Goal: Check status: Check status

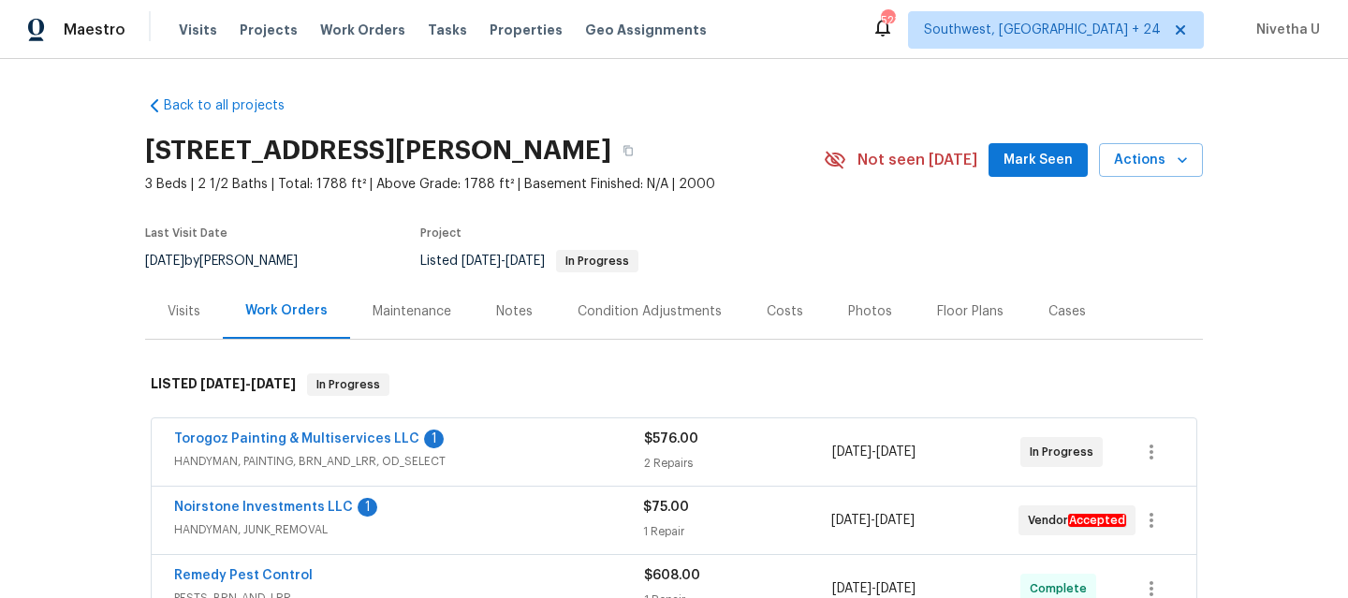
scroll to position [51, 0]
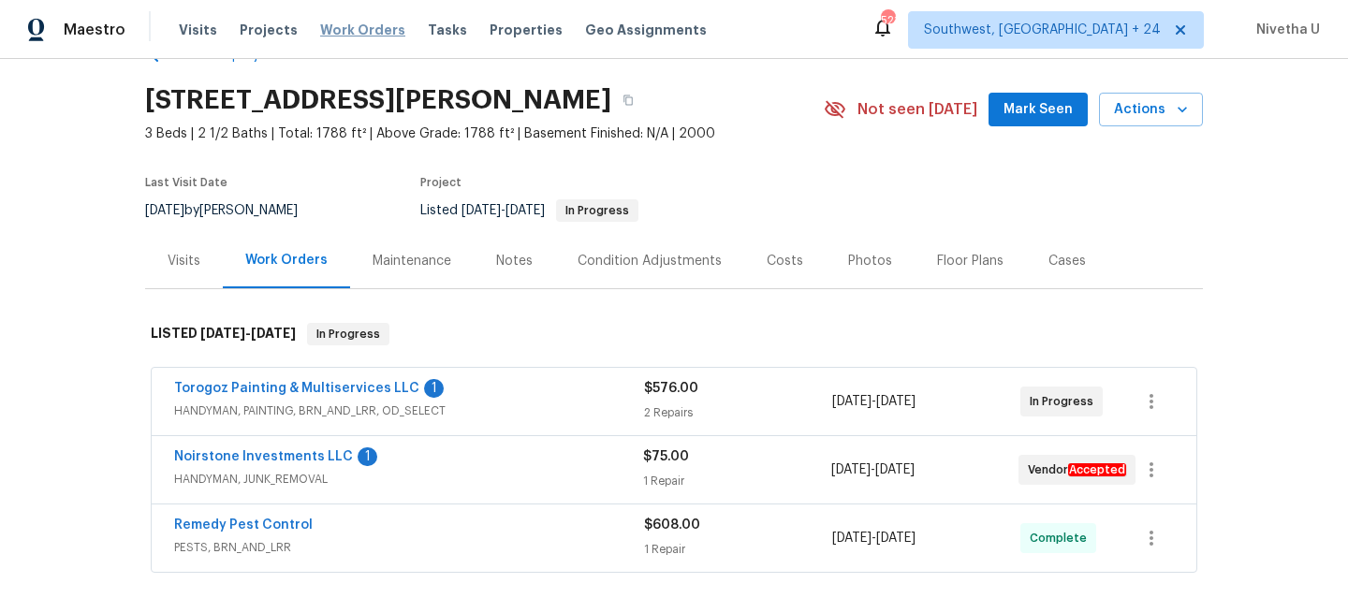
click at [334, 34] on span "Work Orders" at bounding box center [362, 30] width 85 height 19
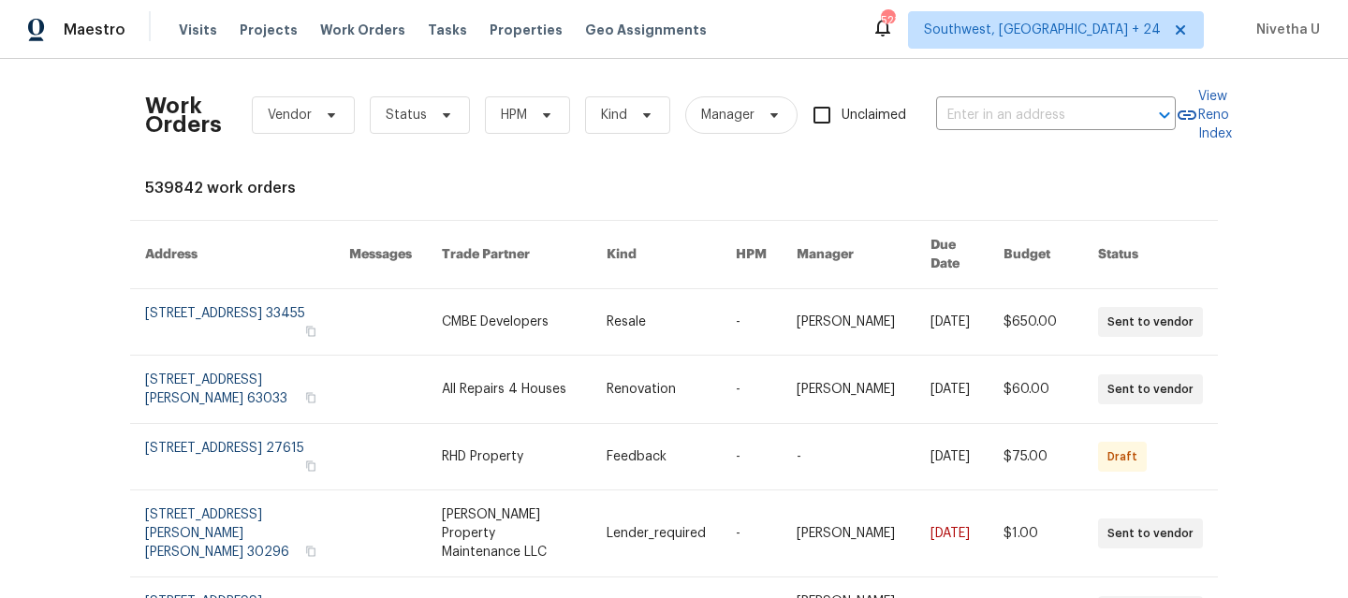
click at [1014, 93] on div "Work Orders Vendor Status HPM Kind Manager Unclaimed ​" at bounding box center [660, 115] width 1031 height 82
click at [1014, 97] on div "Work Orders Vendor Status HPM Kind Manager Unclaimed ​" at bounding box center [660, 115] width 1031 height 82
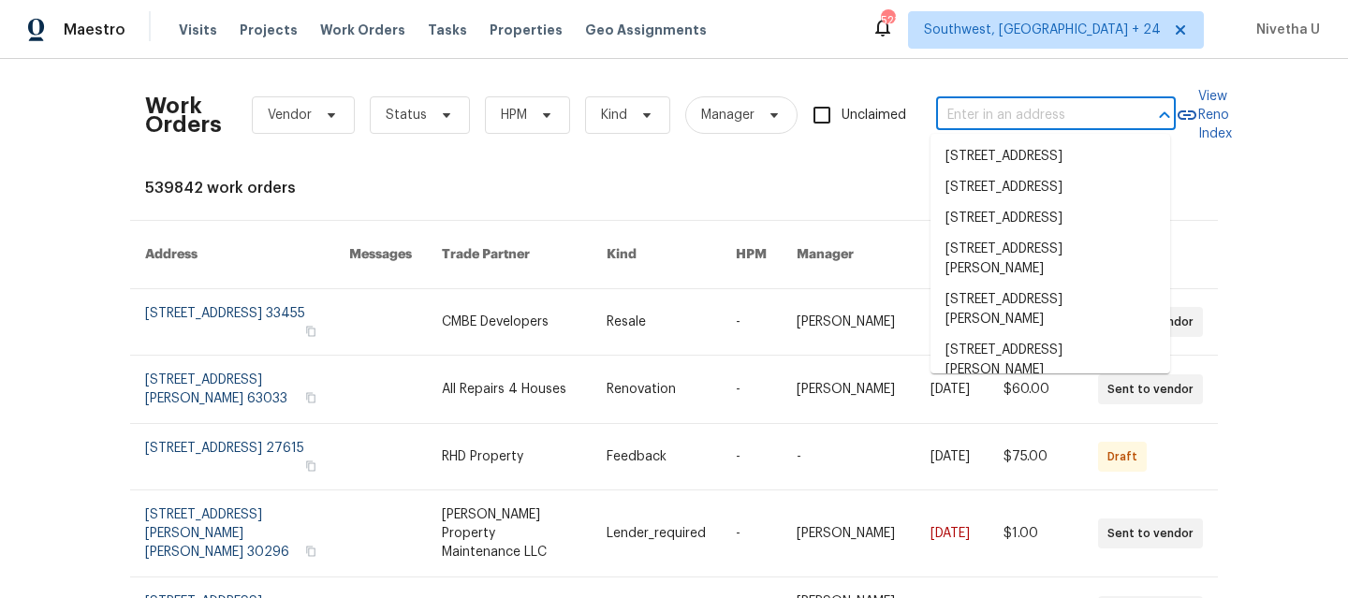
click at [1011, 116] on input "text" at bounding box center [1029, 115] width 187 height 29
paste input "2884 Decidely St Green Cove Springs, FL 32043"
type input "2884 Decidely St Green Cove Springs, FL 32043"
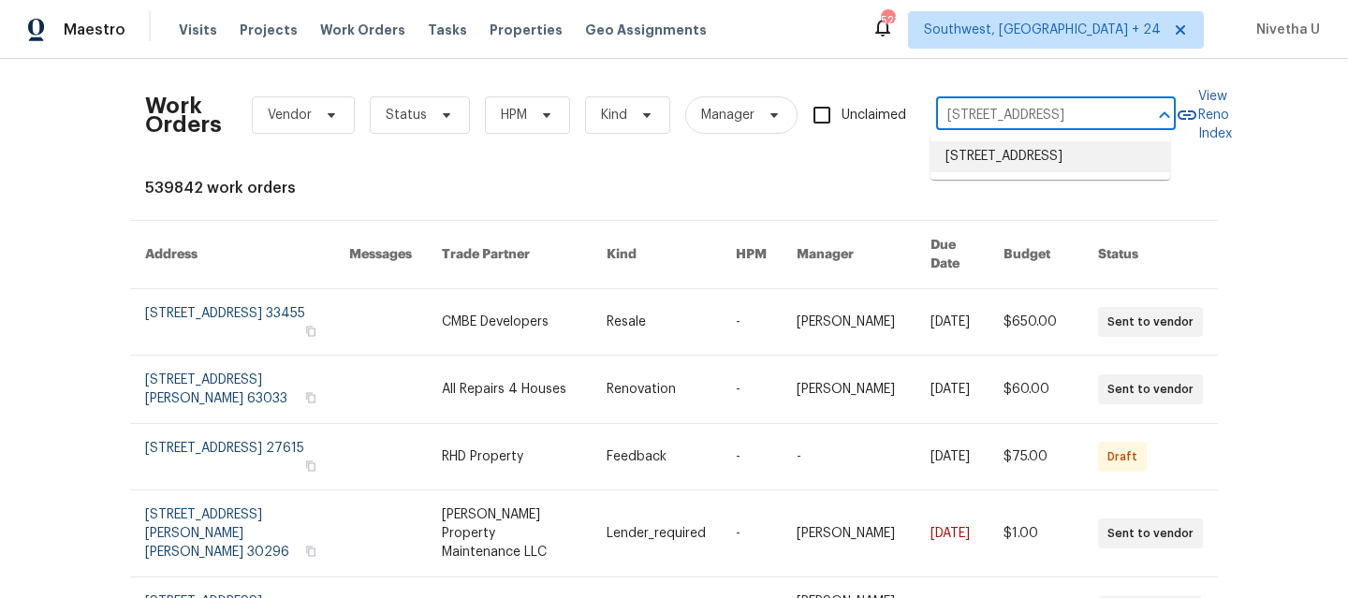
click at [1013, 172] on li "2884 Decidely St, Green Cove Springs, FL 32043" at bounding box center [1051, 156] width 240 height 31
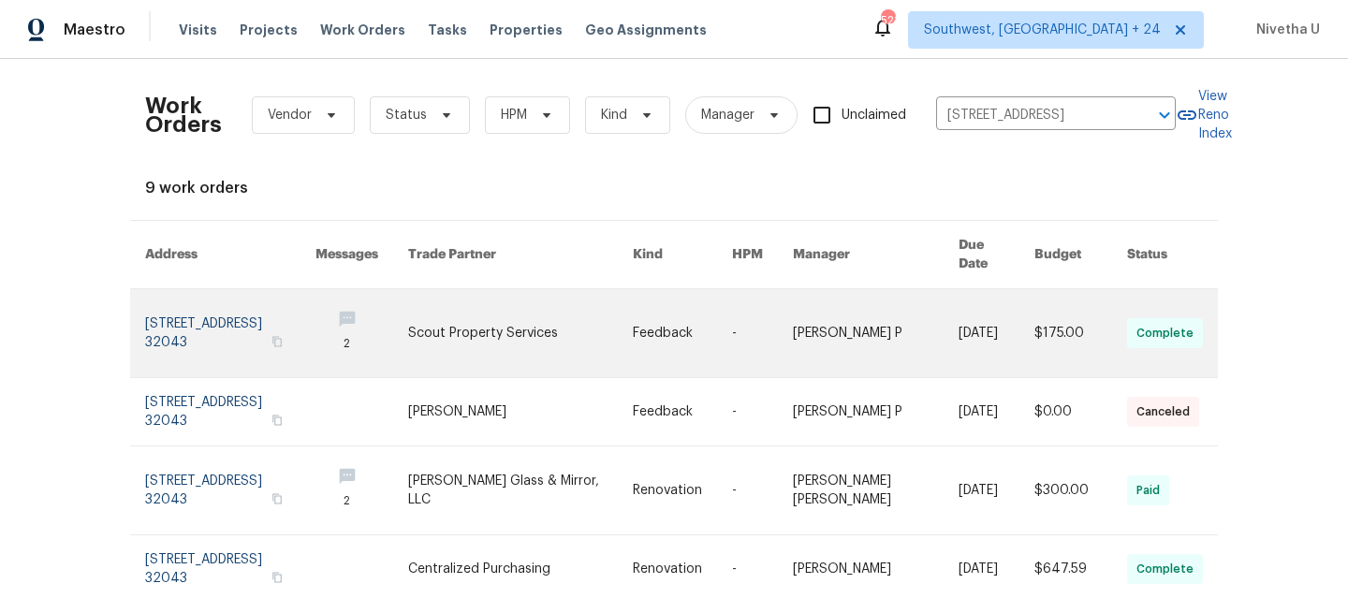
click at [160, 292] on link at bounding box center [230, 333] width 170 height 88
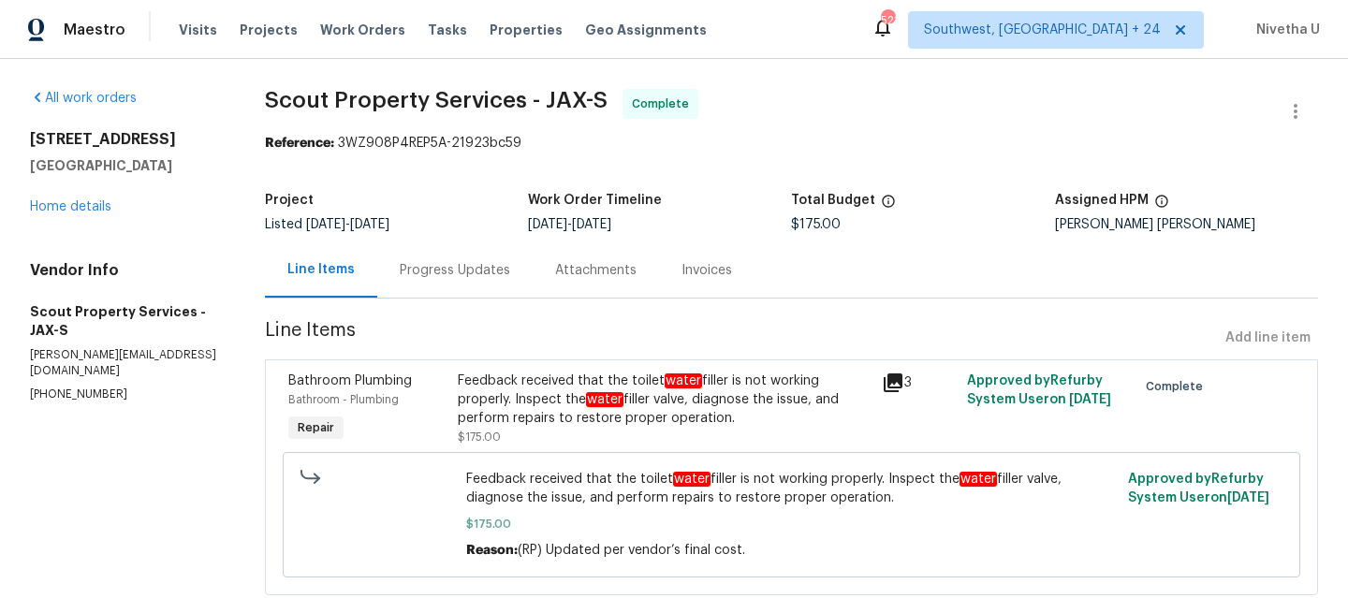
click at [59, 216] on div "2884 Decidely St Green Cove Springs, FL 32043 Home details" at bounding box center [125, 173] width 190 height 86
click at [57, 214] on link "Home details" at bounding box center [70, 206] width 81 height 13
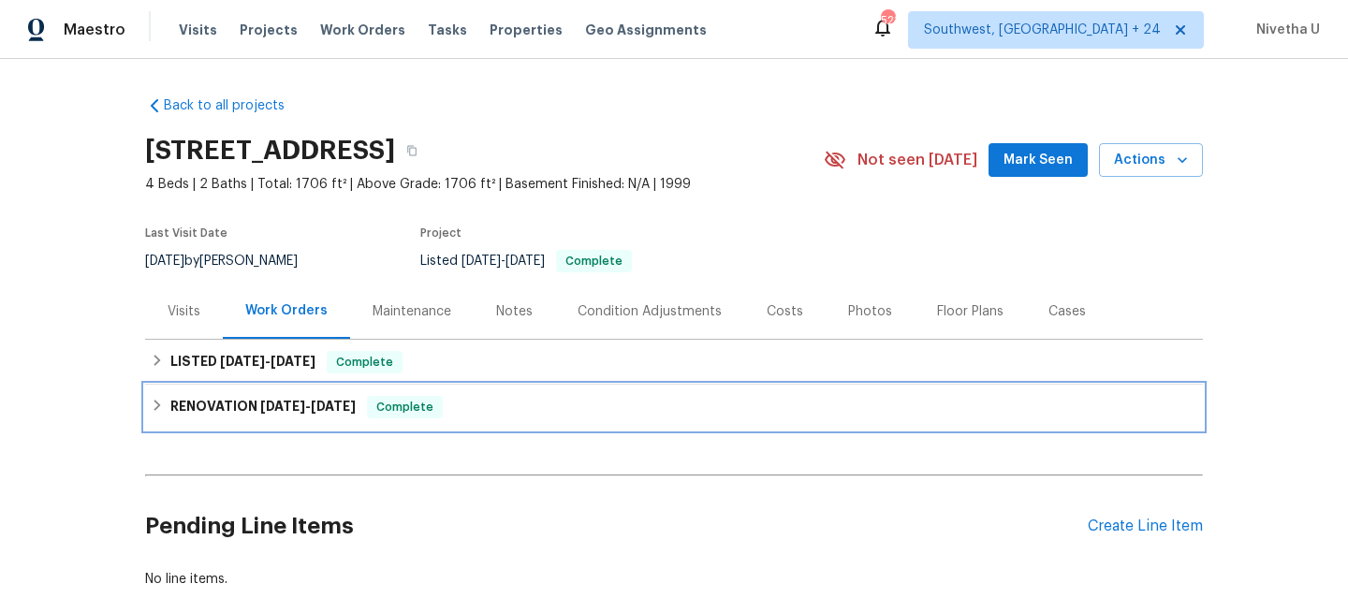
click at [438, 403] on span "Complete" at bounding box center [405, 407] width 72 height 19
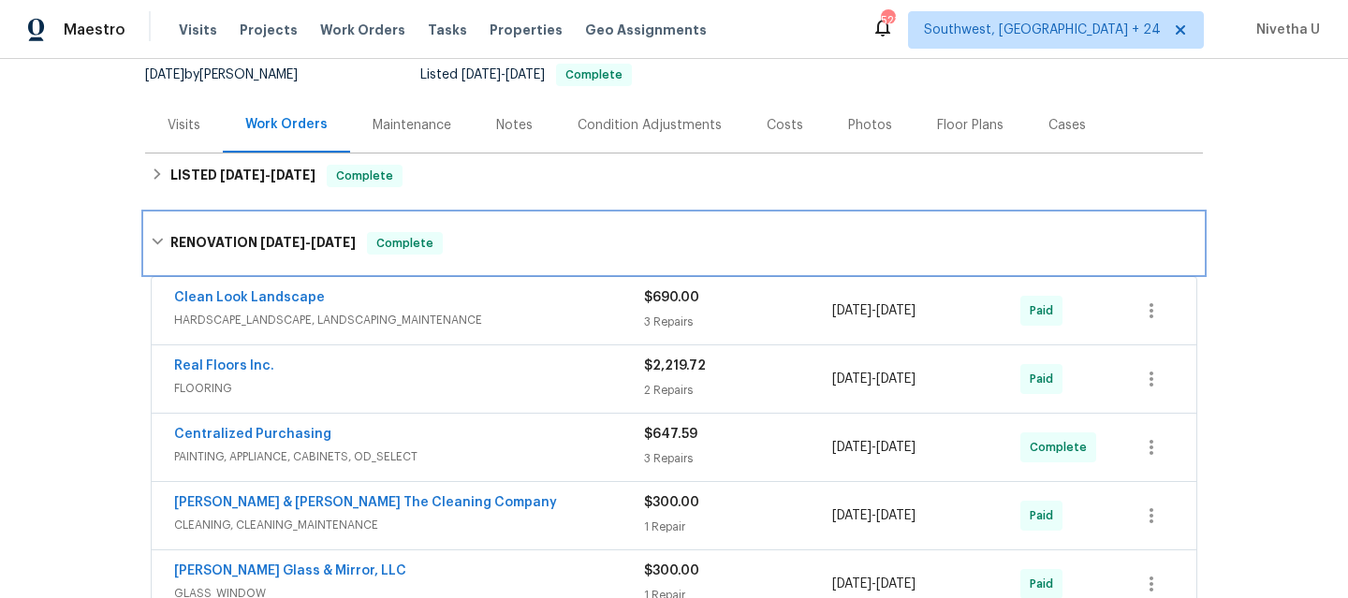
scroll to position [187, 0]
click at [471, 243] on div "RENOVATION 6/30/25 - 7/10/25 Complete" at bounding box center [674, 242] width 1047 height 22
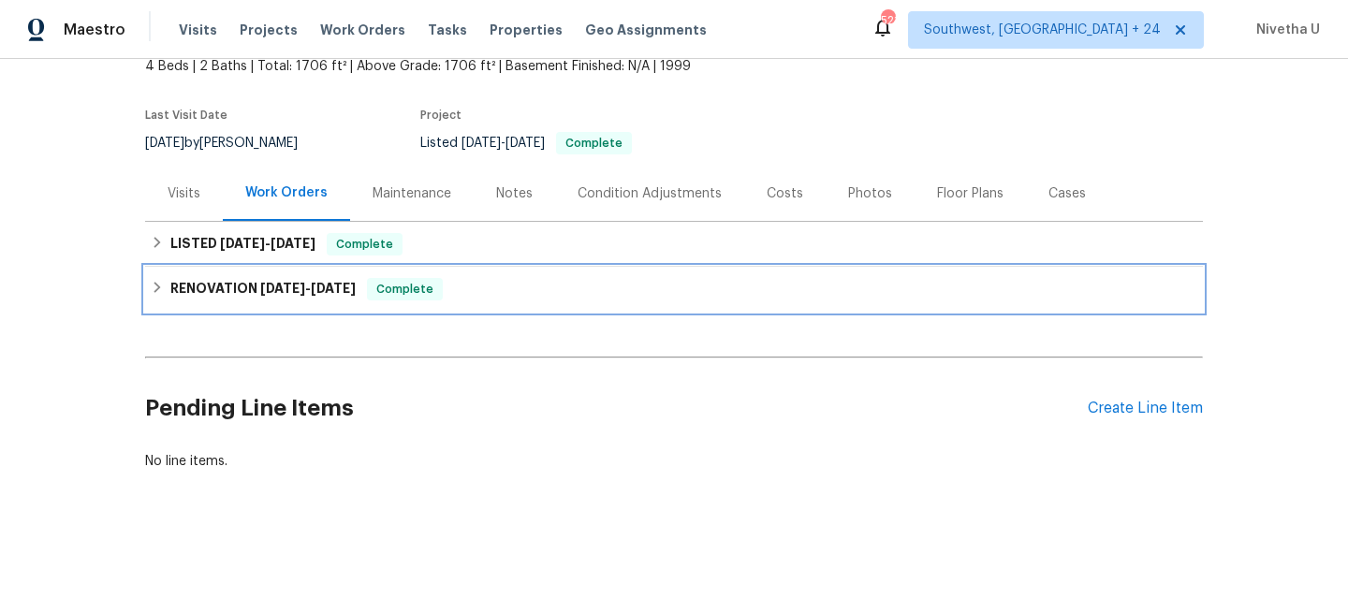
scroll to position [132, 0]
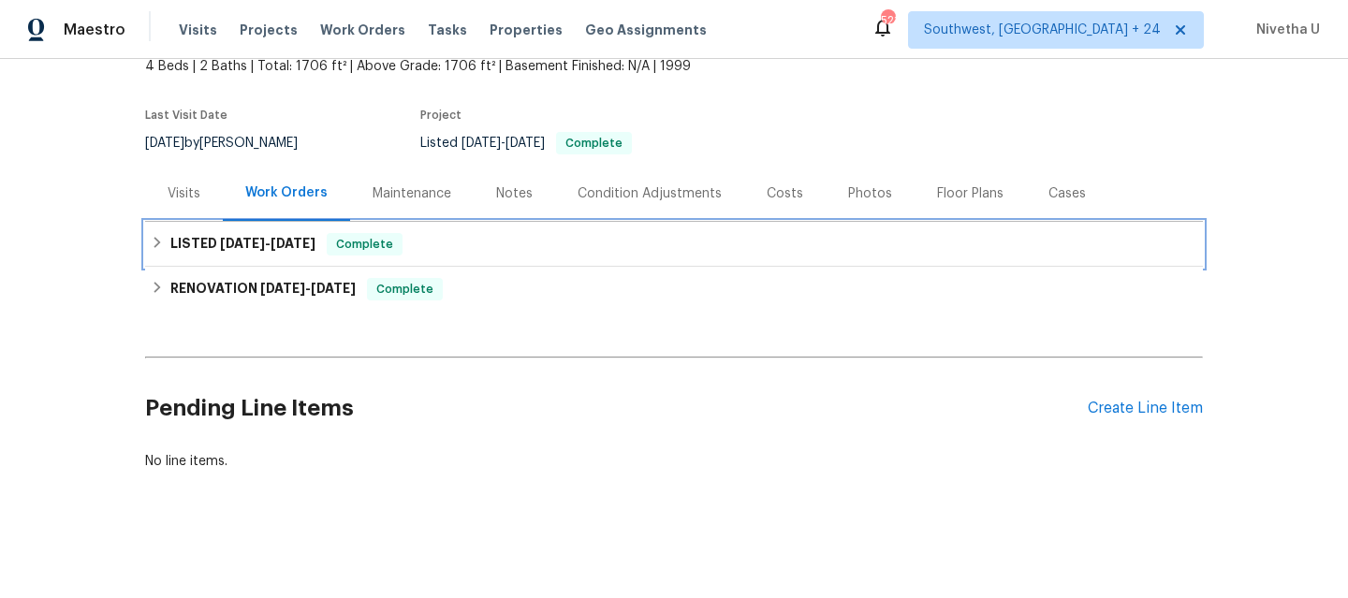
click at [455, 237] on div "LISTED 8/11/25 - 8/13/25 Complete" at bounding box center [674, 244] width 1047 height 22
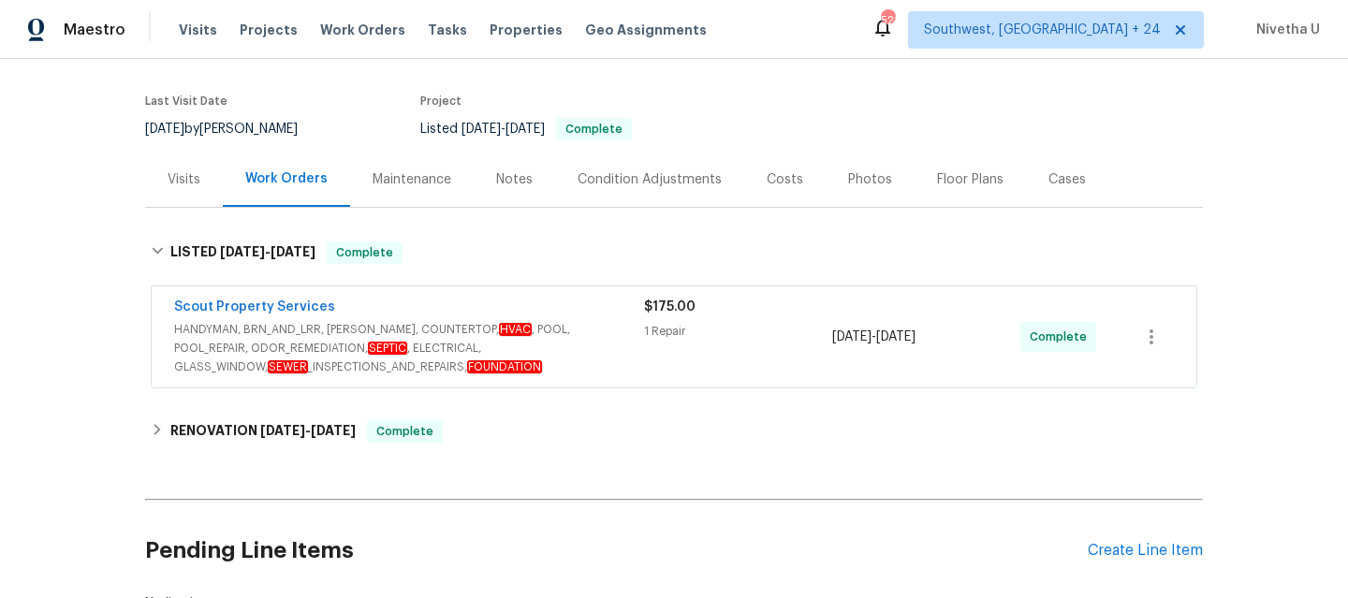
click at [617, 337] on span "HANDYMAN, BRN_AND_LRR, WELLS, COUNTERTOP, HVAC , POOL, POOL_REPAIR, ODOR_REMEDI…" at bounding box center [409, 348] width 470 height 56
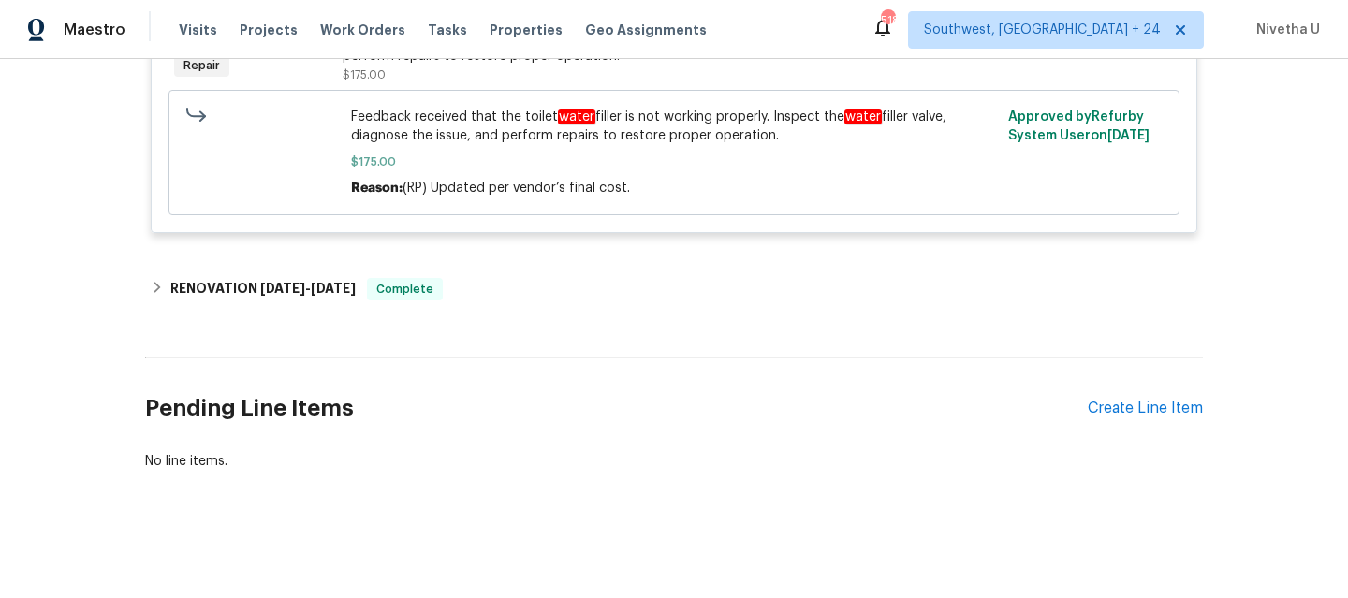
scroll to position [585, 0]
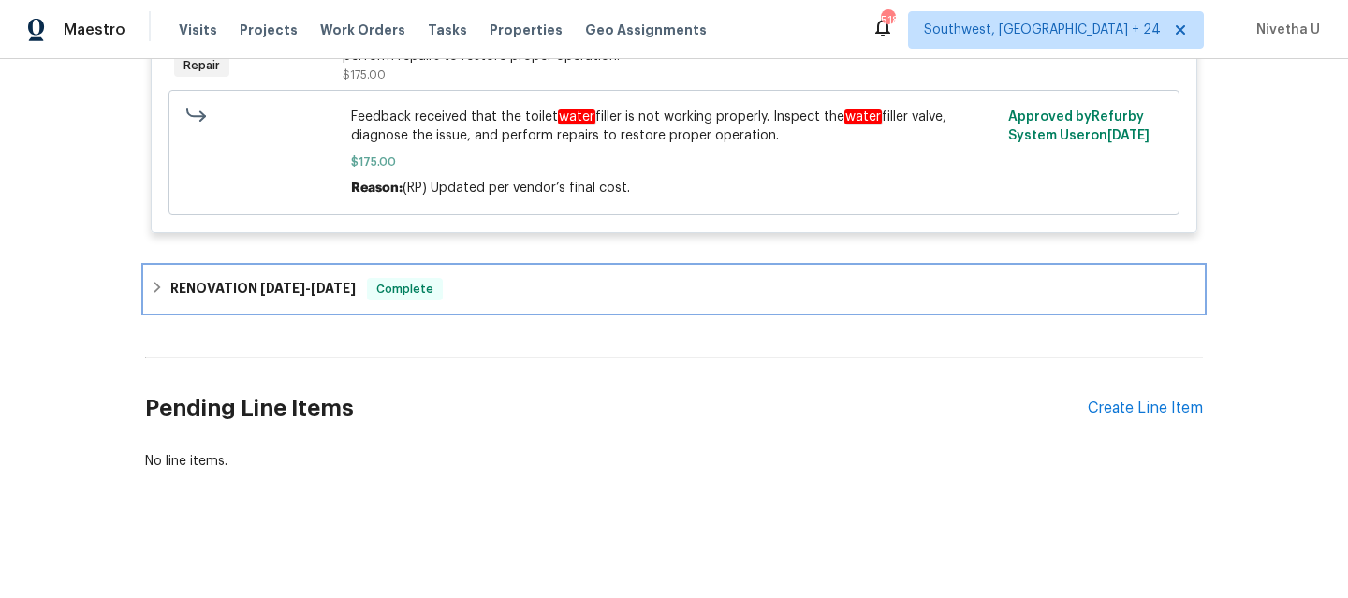
click at [450, 280] on div "RENOVATION 6/30/25 - 7/10/25 Complete" at bounding box center [674, 289] width 1047 height 22
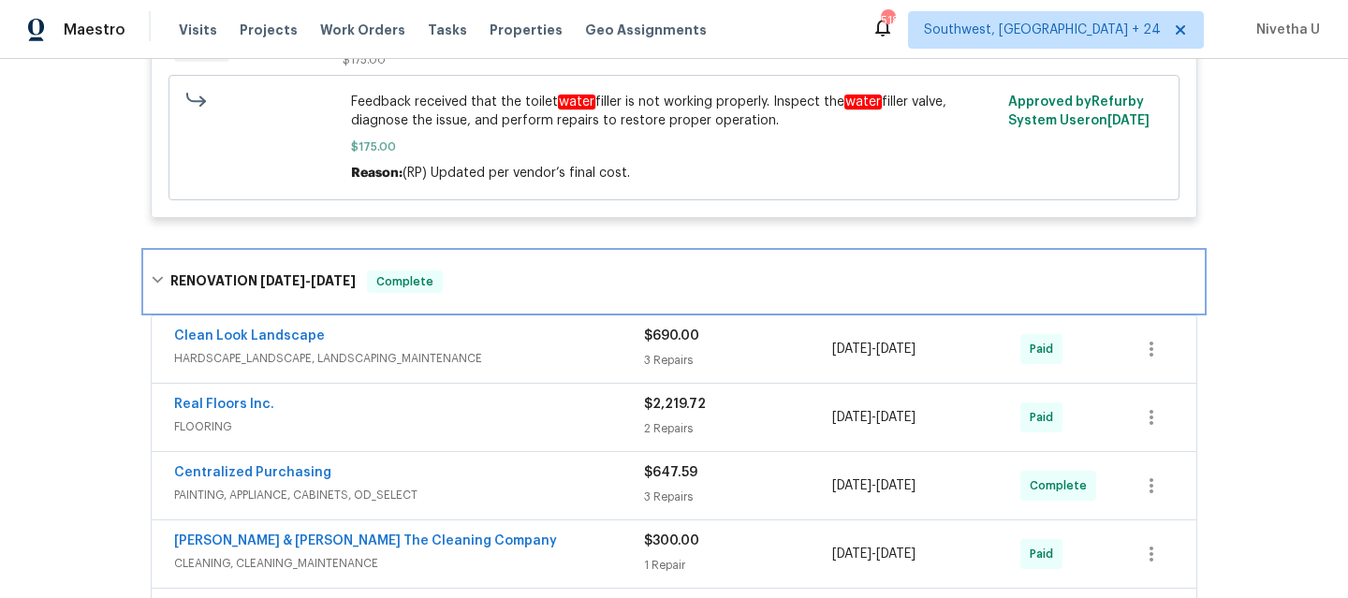
click at [450, 280] on div "RENOVATION 6/30/25 - 7/10/25 Complete" at bounding box center [674, 282] width 1047 height 22
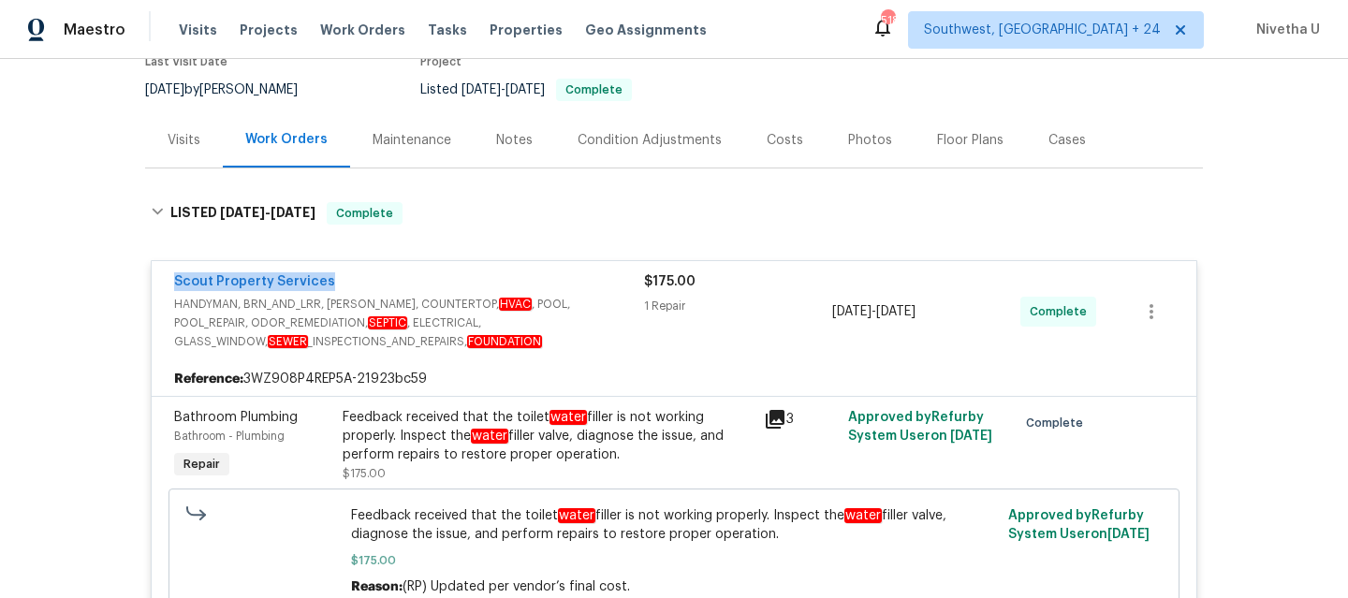
scroll to position [156, 0]
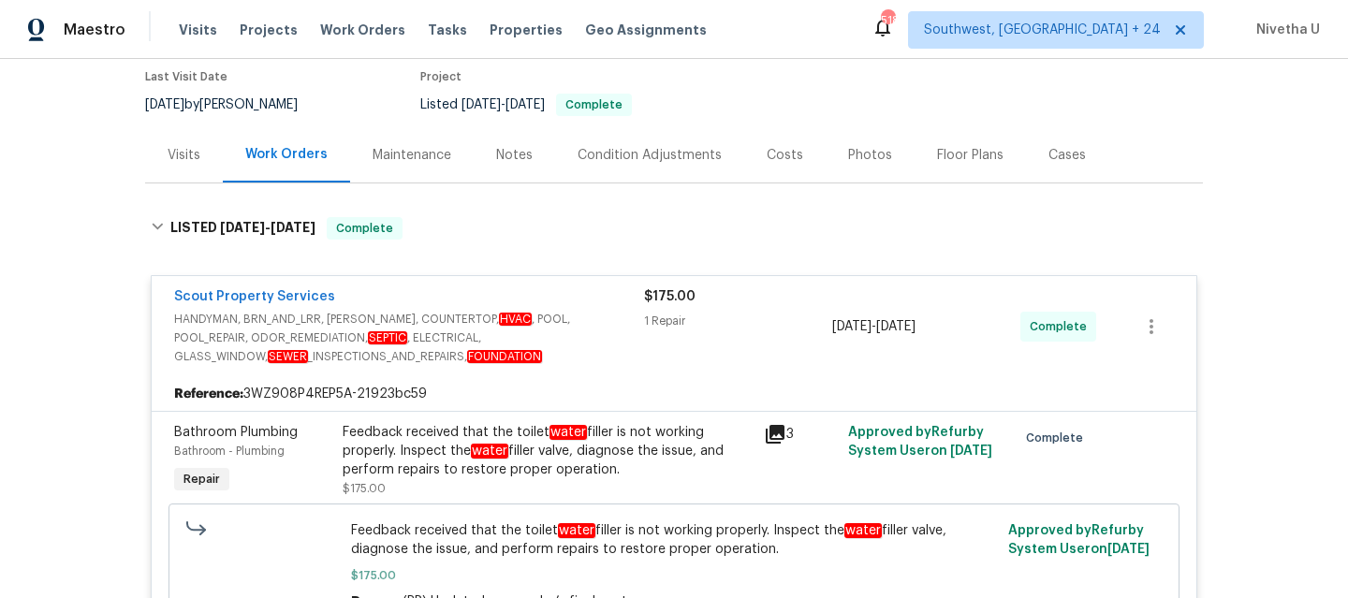
click at [598, 295] on div "Scout Property Services" at bounding box center [409, 298] width 470 height 22
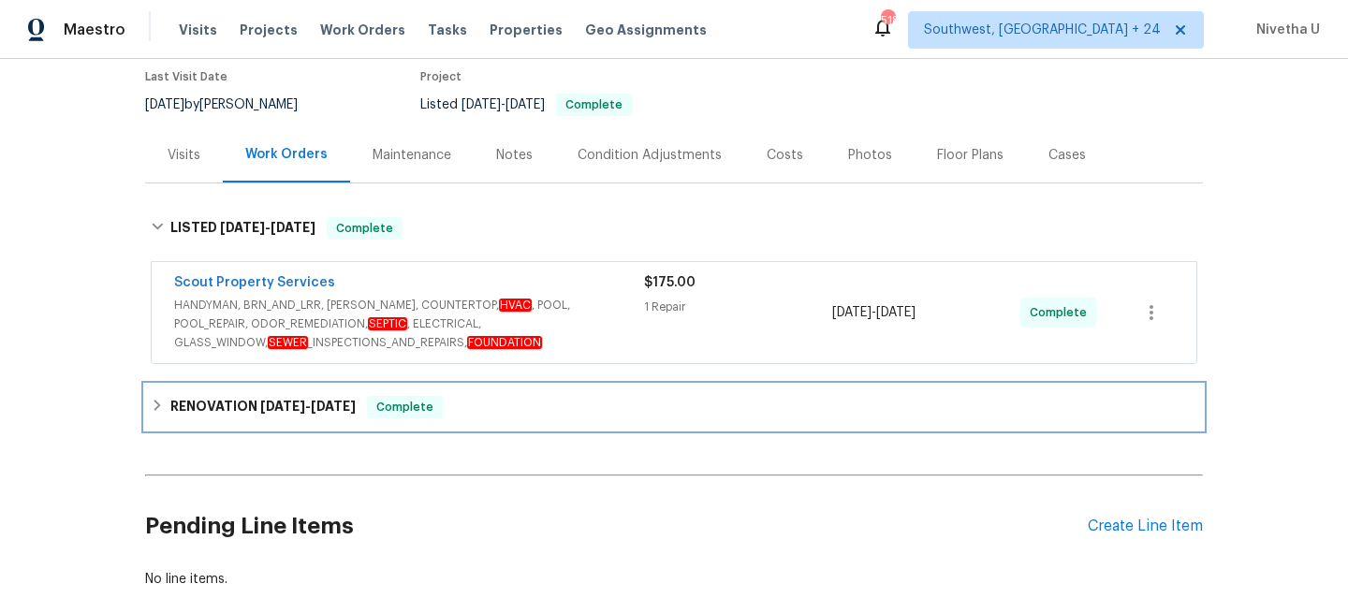
click at [479, 398] on div "RENOVATION 6/30/25 - 7/10/25 Complete" at bounding box center [674, 407] width 1047 height 22
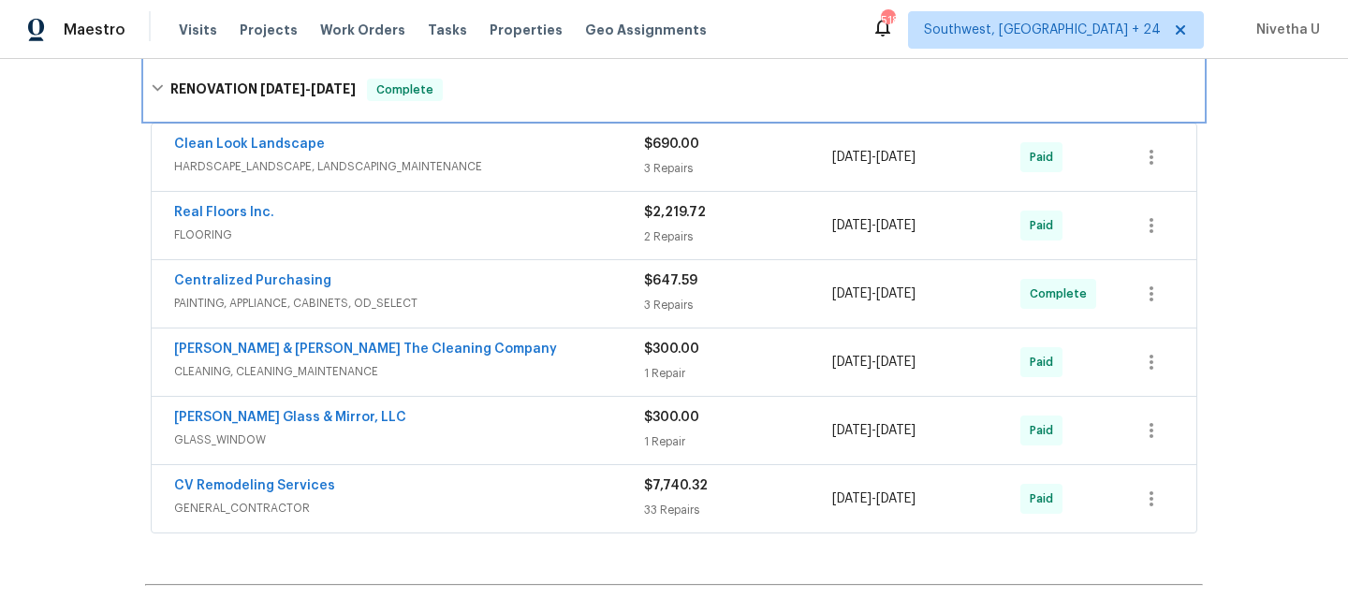
scroll to position [479, 0]
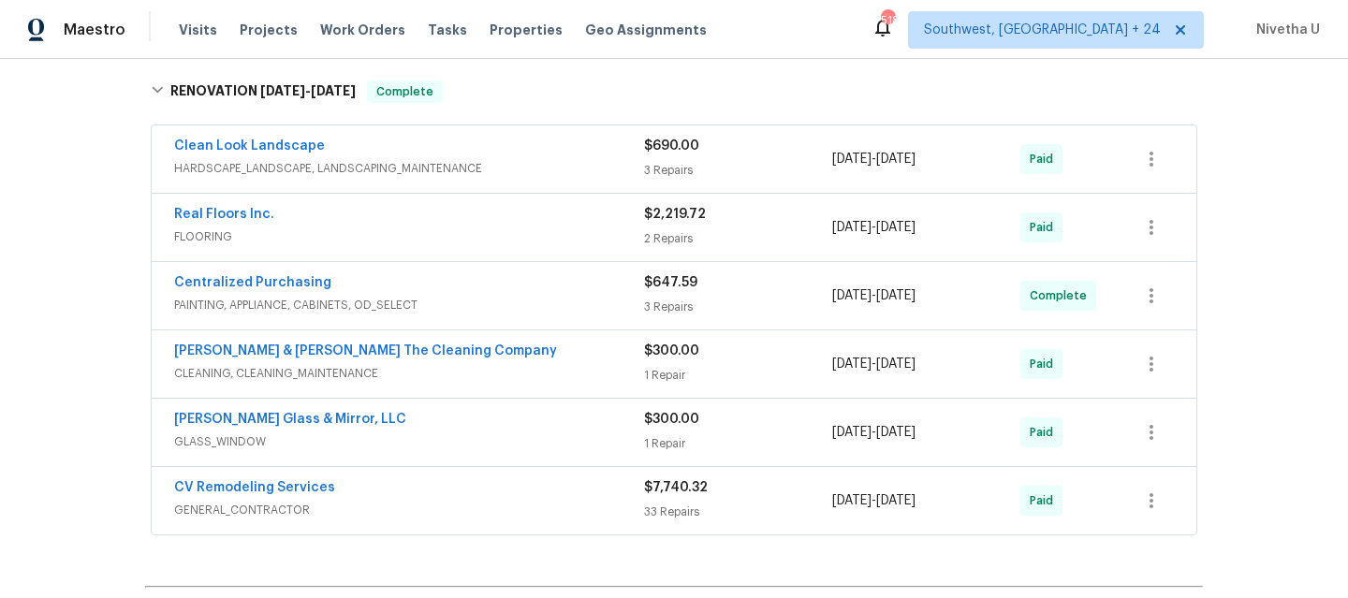
click at [523, 168] on span "HARDSCAPE_LANDSCAPE, LANDSCAPING_MAINTENANCE" at bounding box center [409, 168] width 470 height 19
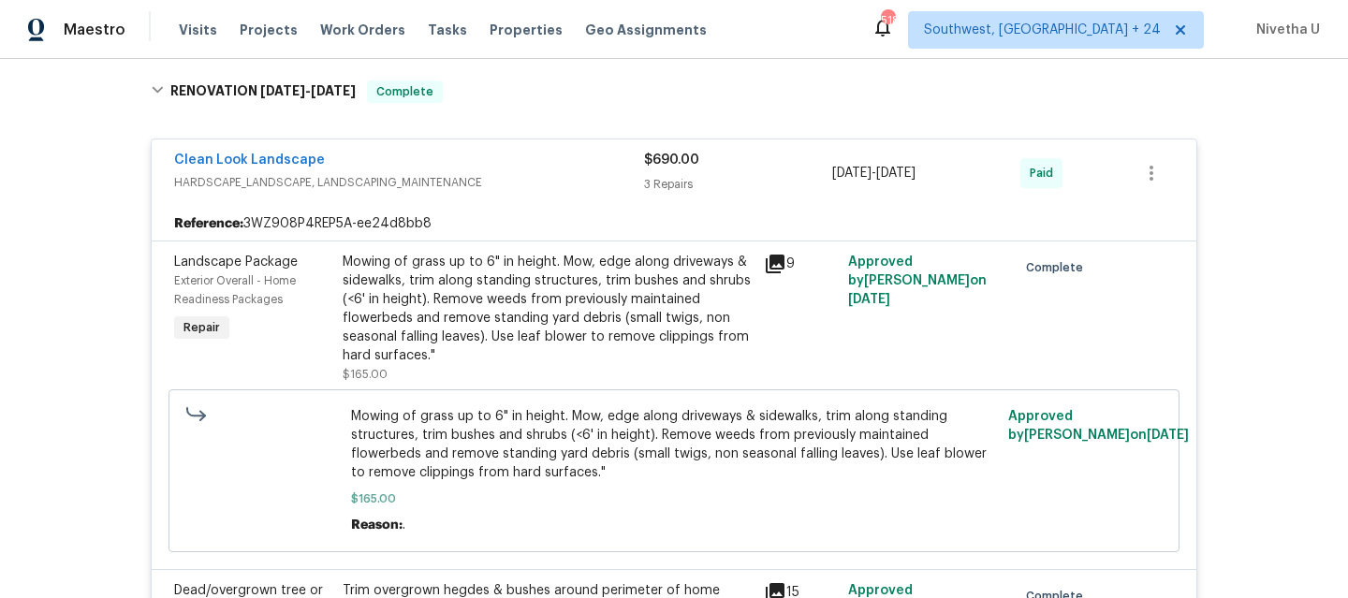
click at [523, 168] on div "Clean Look Landscape" at bounding box center [409, 162] width 470 height 22
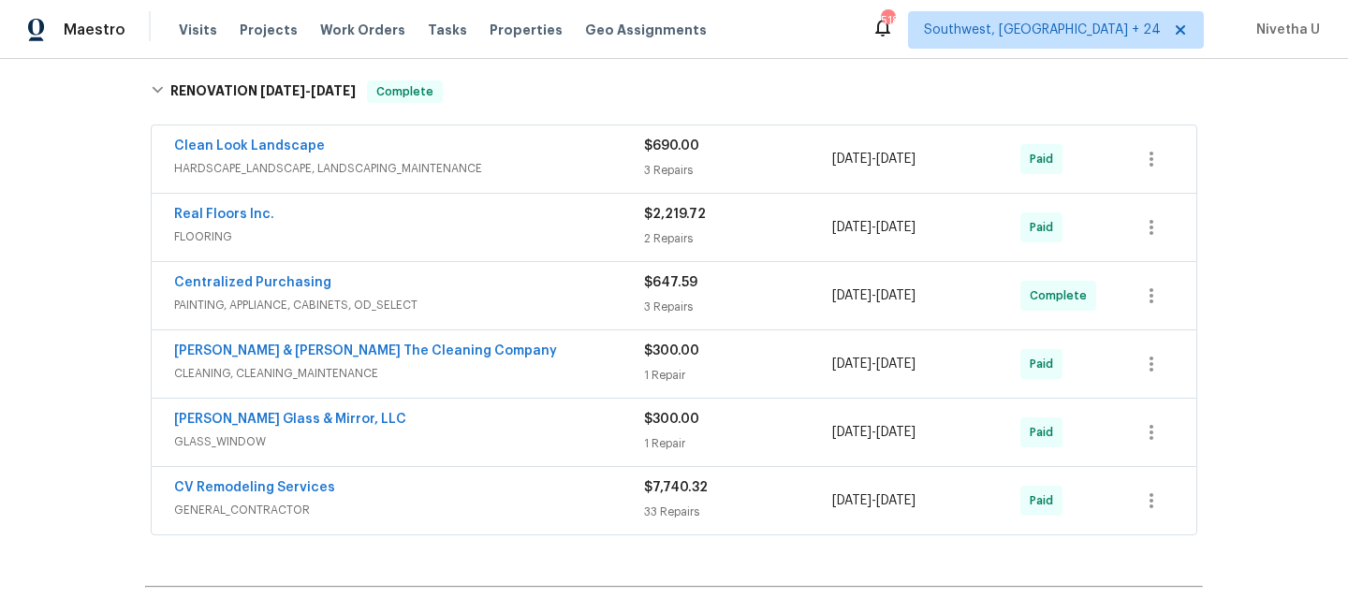
click at [525, 253] on div "Real Floors Inc. FLOORING $2,219.72 2 Repairs 6/30/2025 - 7/9/2025 Paid" at bounding box center [674, 227] width 1045 height 67
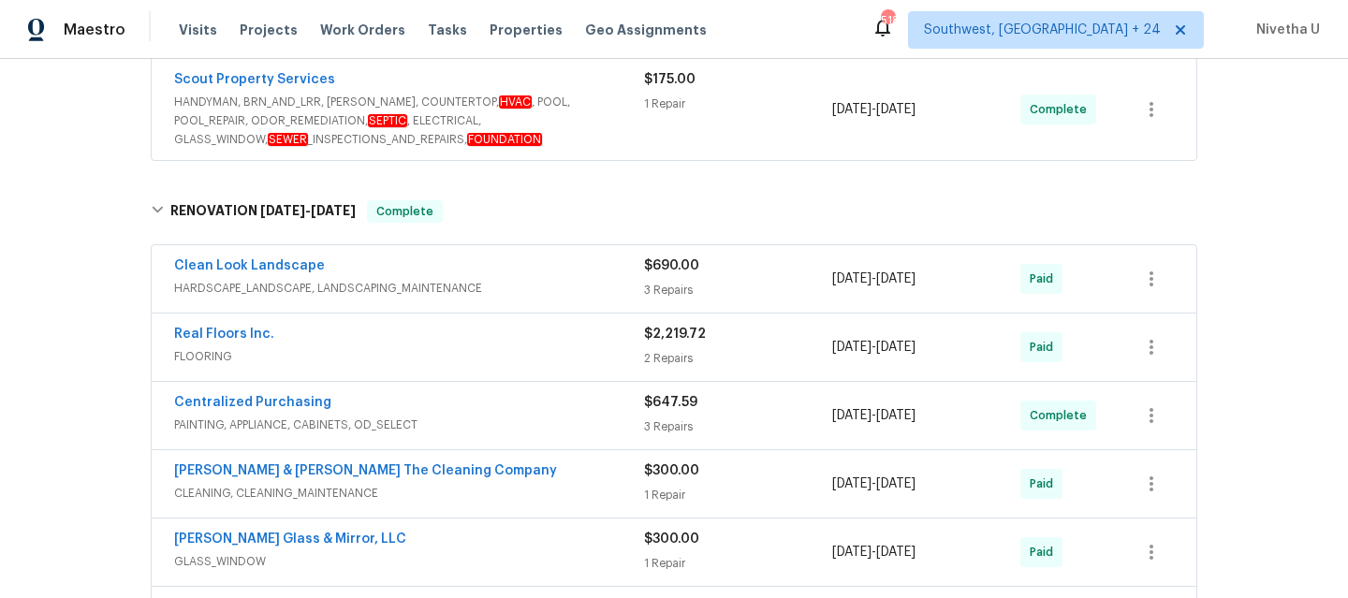
scroll to position [359, 0]
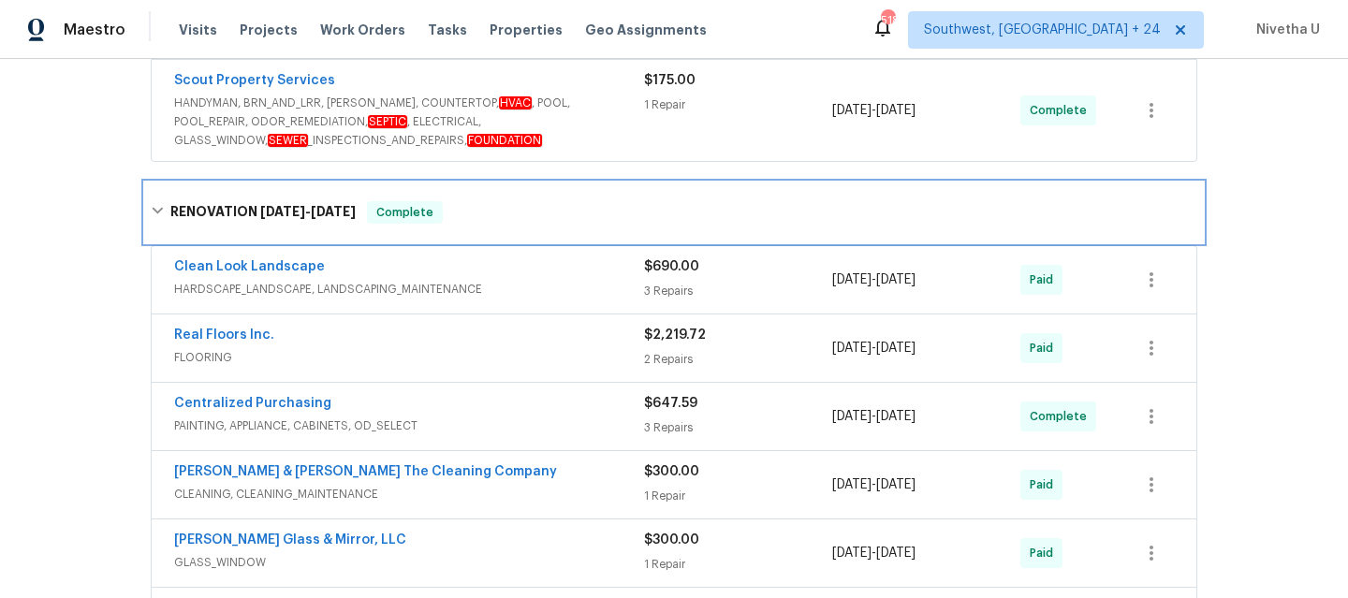
click at [450, 215] on div "RENOVATION 6/30/25 - 7/10/25 Complete" at bounding box center [674, 212] width 1047 height 22
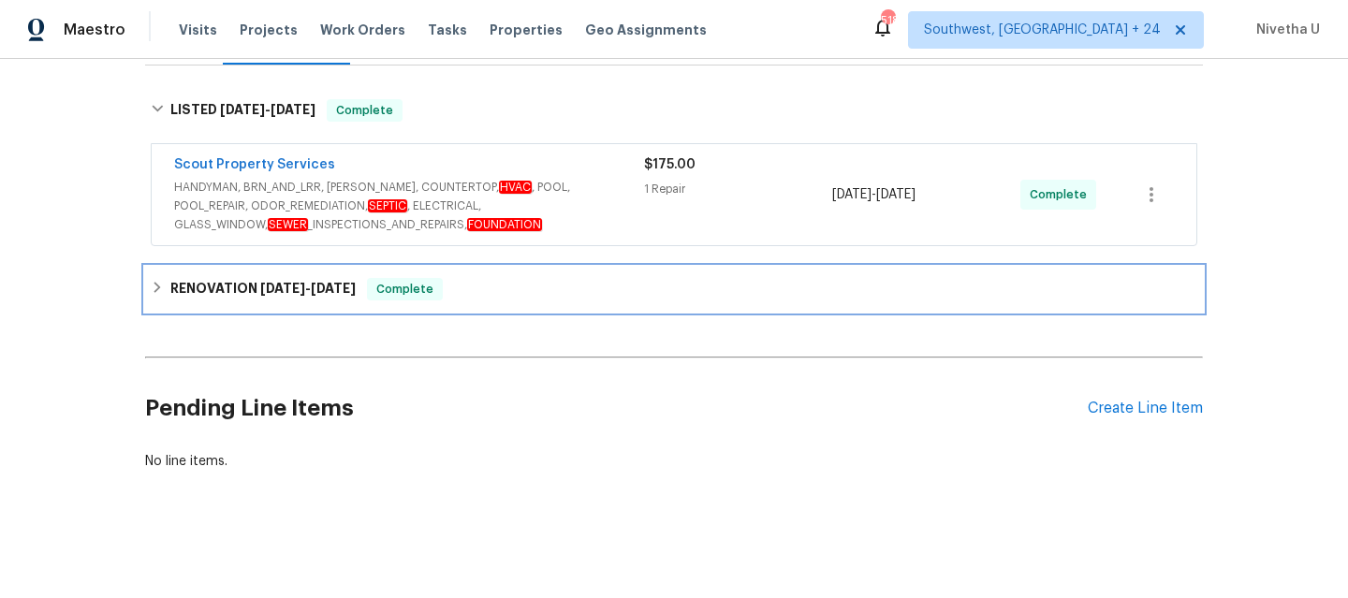
scroll to position [160, 0]
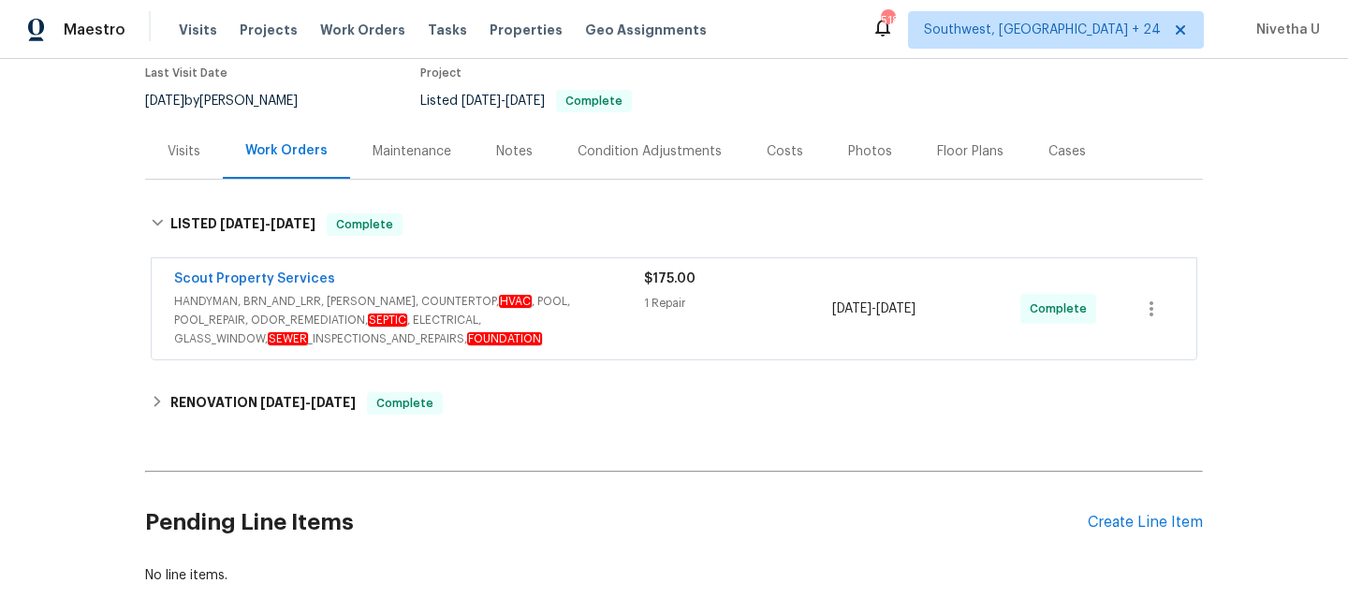
click at [611, 336] on span "HANDYMAN, BRN_AND_LRR, WELLS, COUNTERTOP, HVAC , POOL, POOL_REPAIR, ODOR_REMEDI…" at bounding box center [409, 320] width 470 height 56
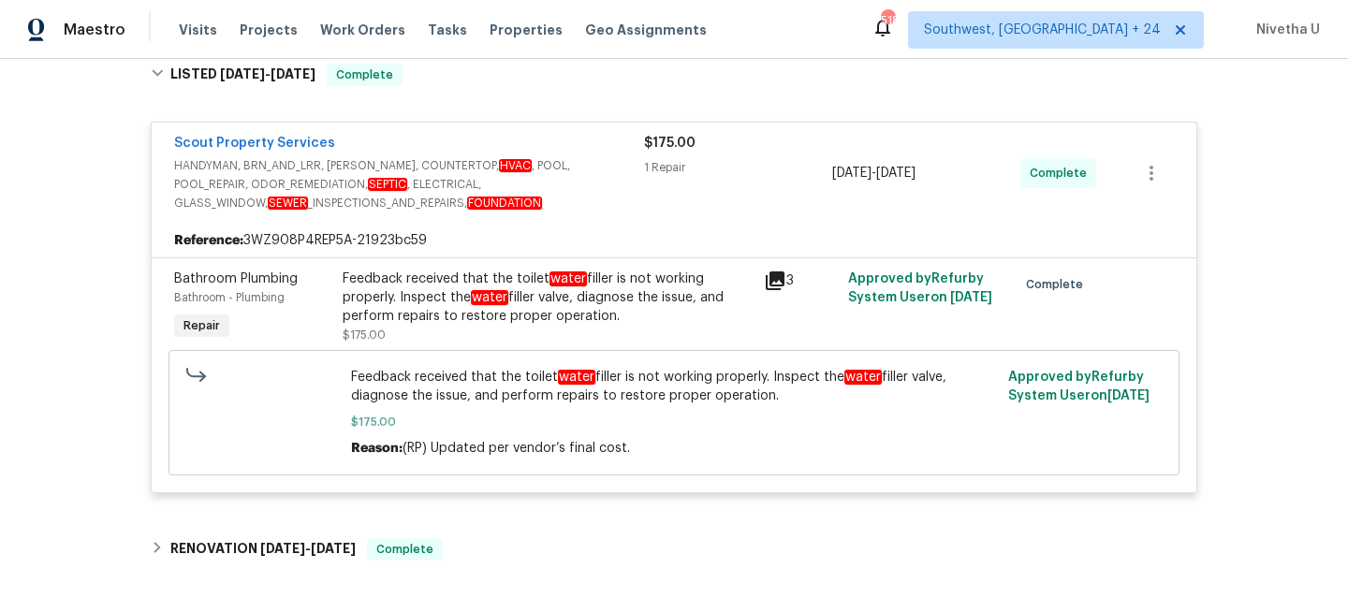
scroll to position [312, 0]
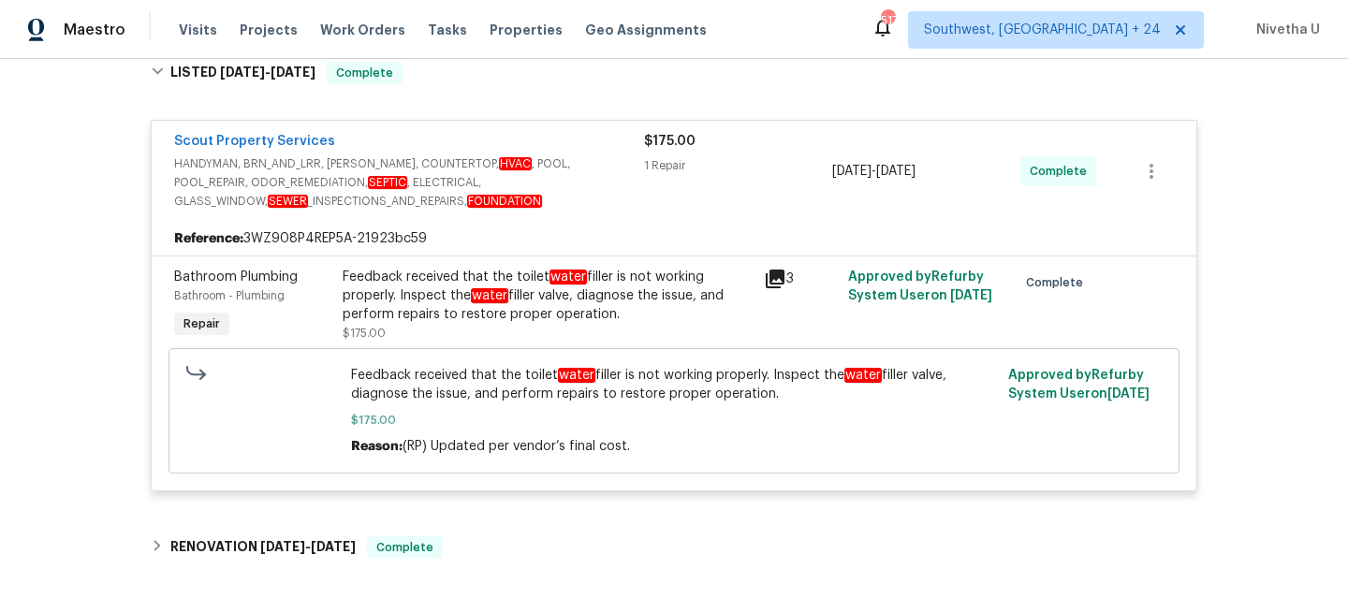
click at [610, 180] on span "HANDYMAN, BRN_AND_LRR, WELLS, COUNTERTOP, HVAC , POOL, POOL_REPAIR, ODOR_REMEDI…" at bounding box center [409, 183] width 470 height 56
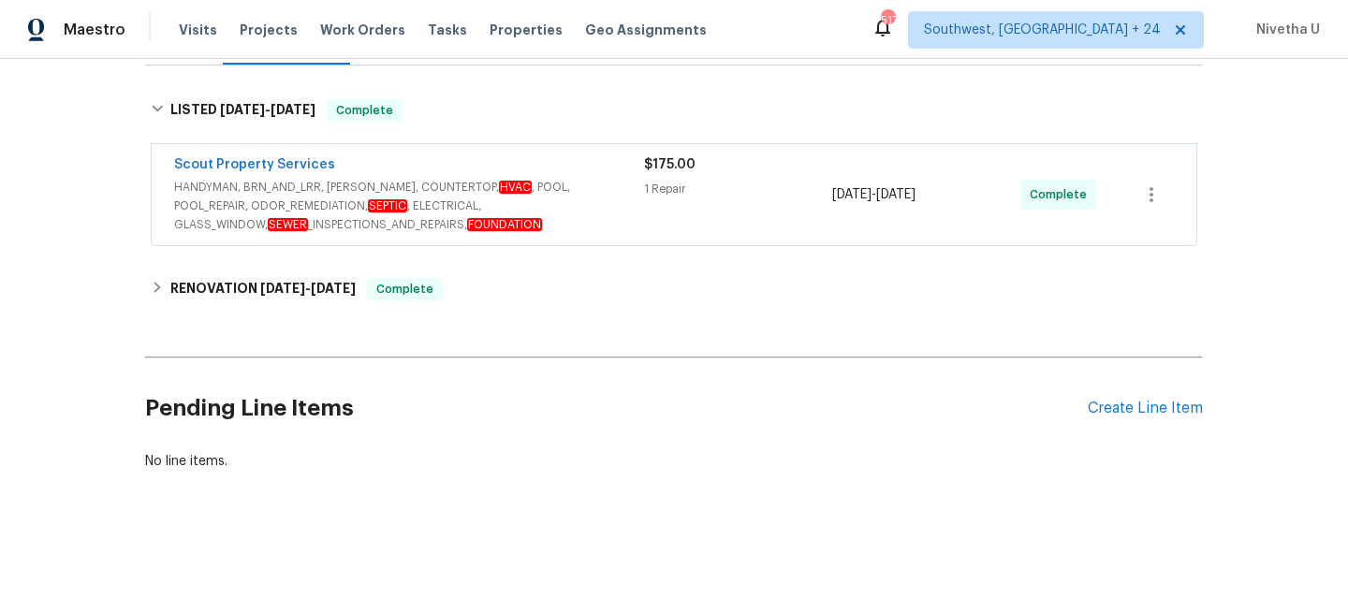
scroll to position [288, 0]
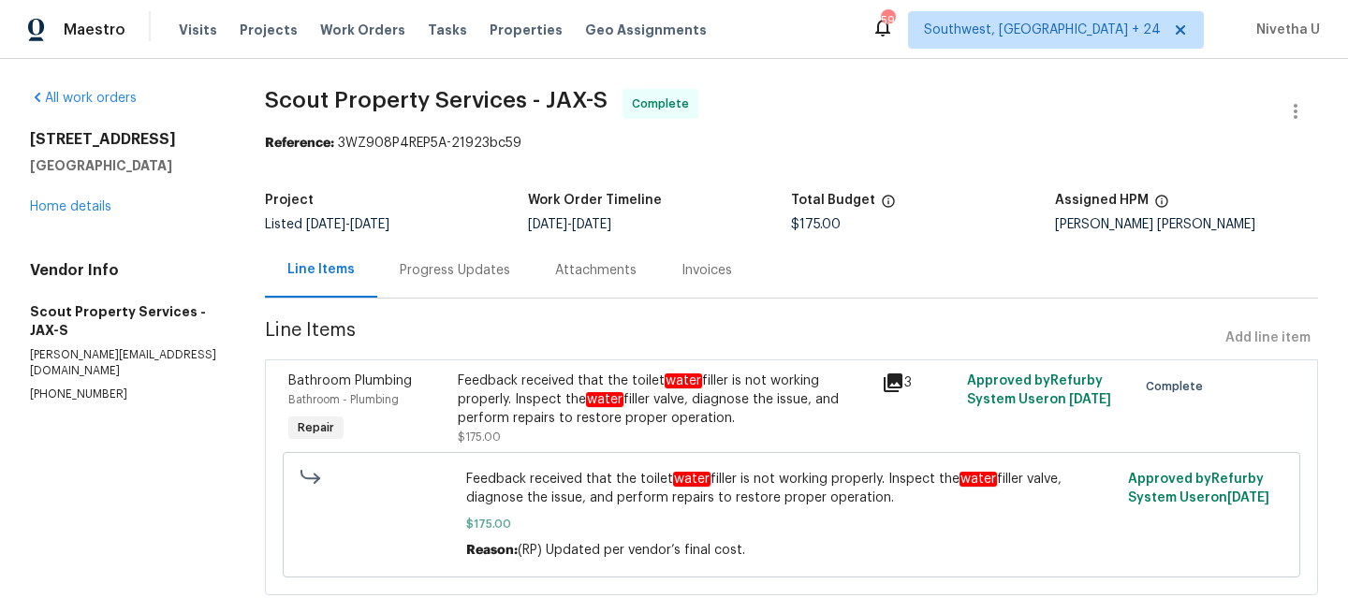
click at [447, 273] on div "Progress Updates" at bounding box center [455, 270] width 111 height 19
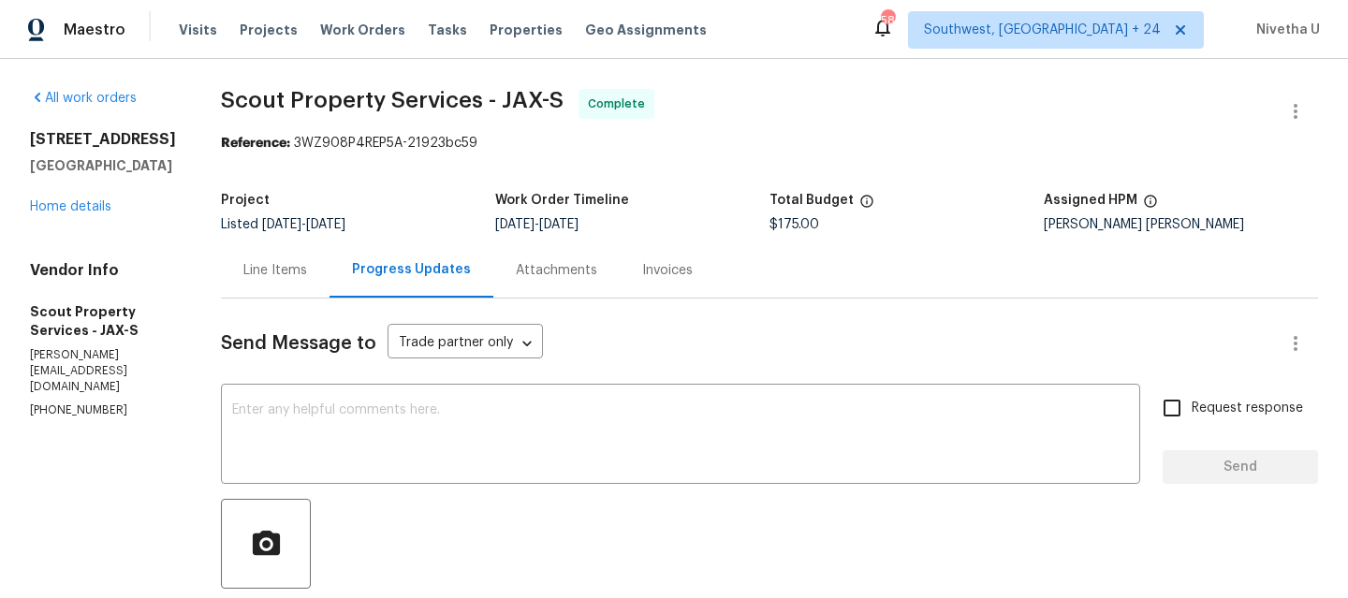
click at [280, 279] on div "Line Items" at bounding box center [275, 270] width 64 height 19
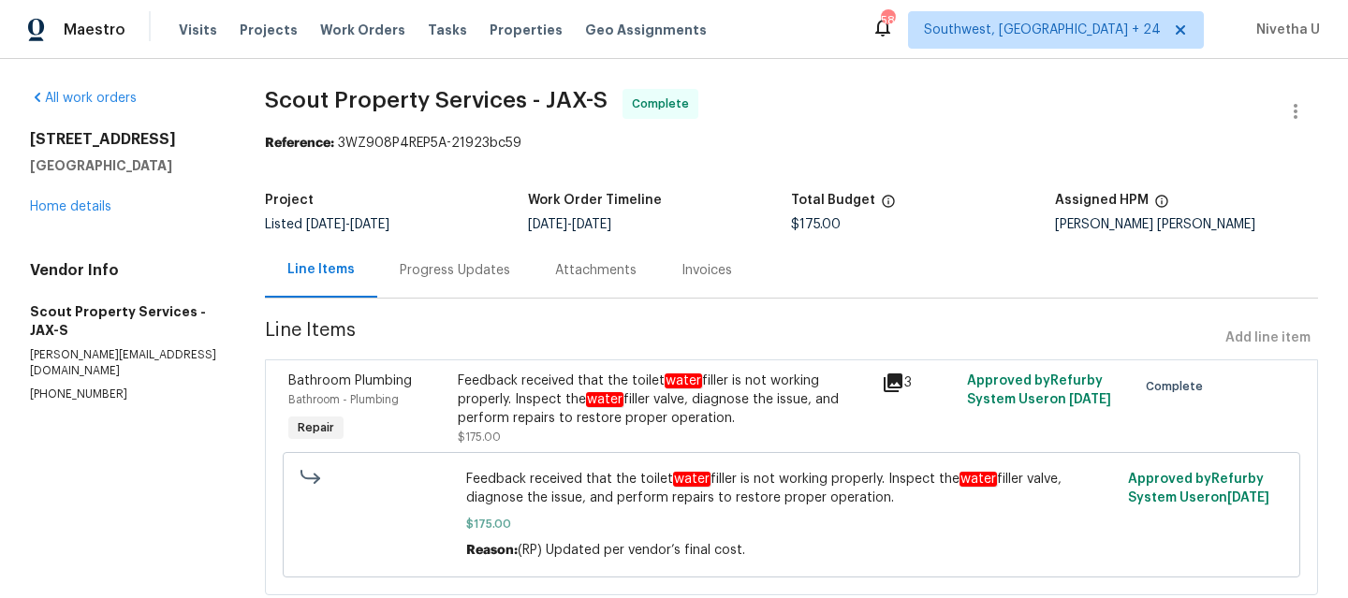
click at [439, 258] on div "Progress Updates" at bounding box center [454, 270] width 155 height 55
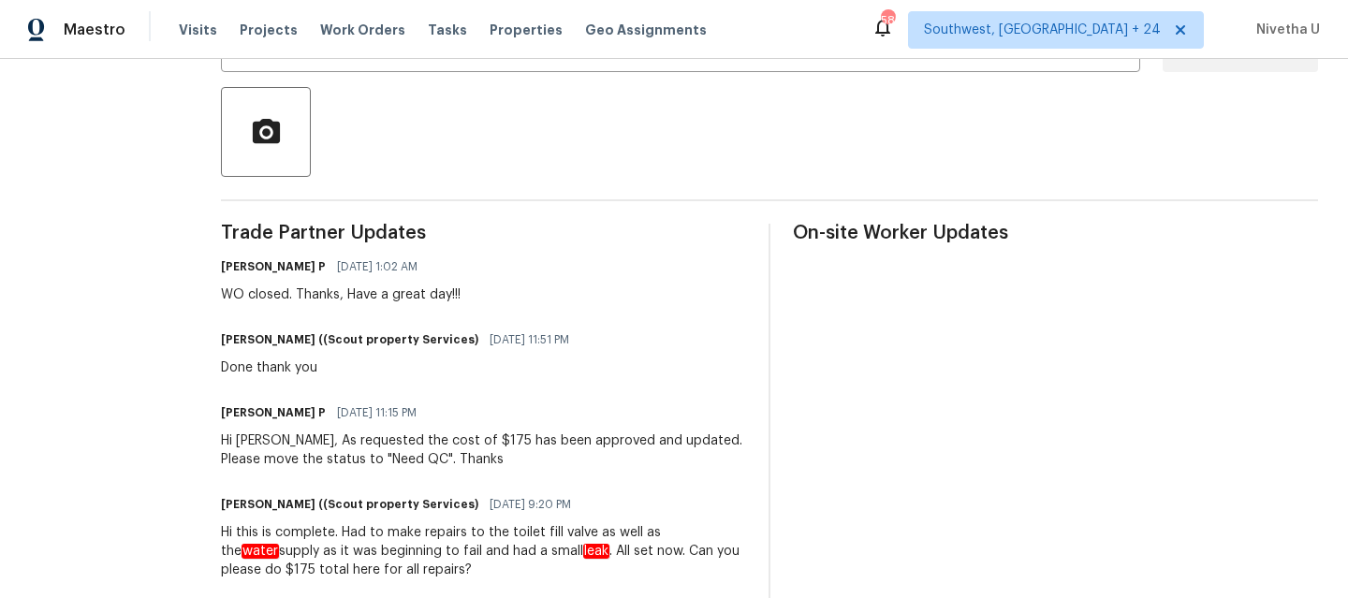
scroll to position [204, 0]
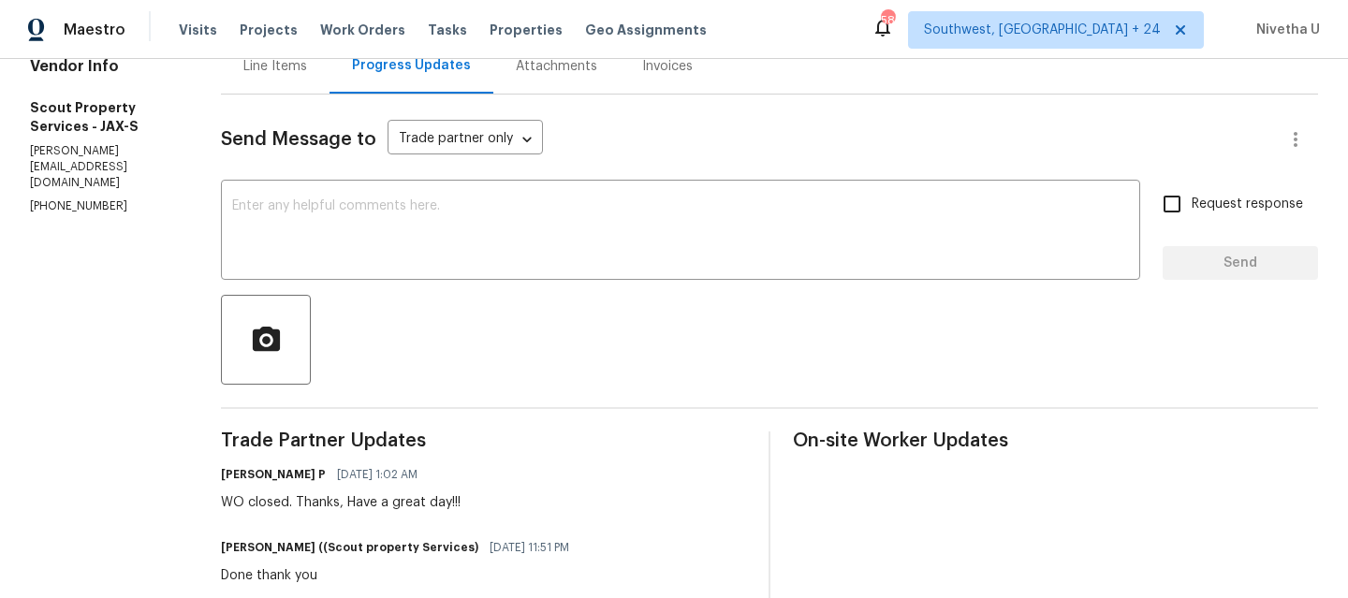
click at [274, 83] on div "Line Items" at bounding box center [275, 65] width 109 height 55
